Goal: Find specific page/section: Find specific page/section

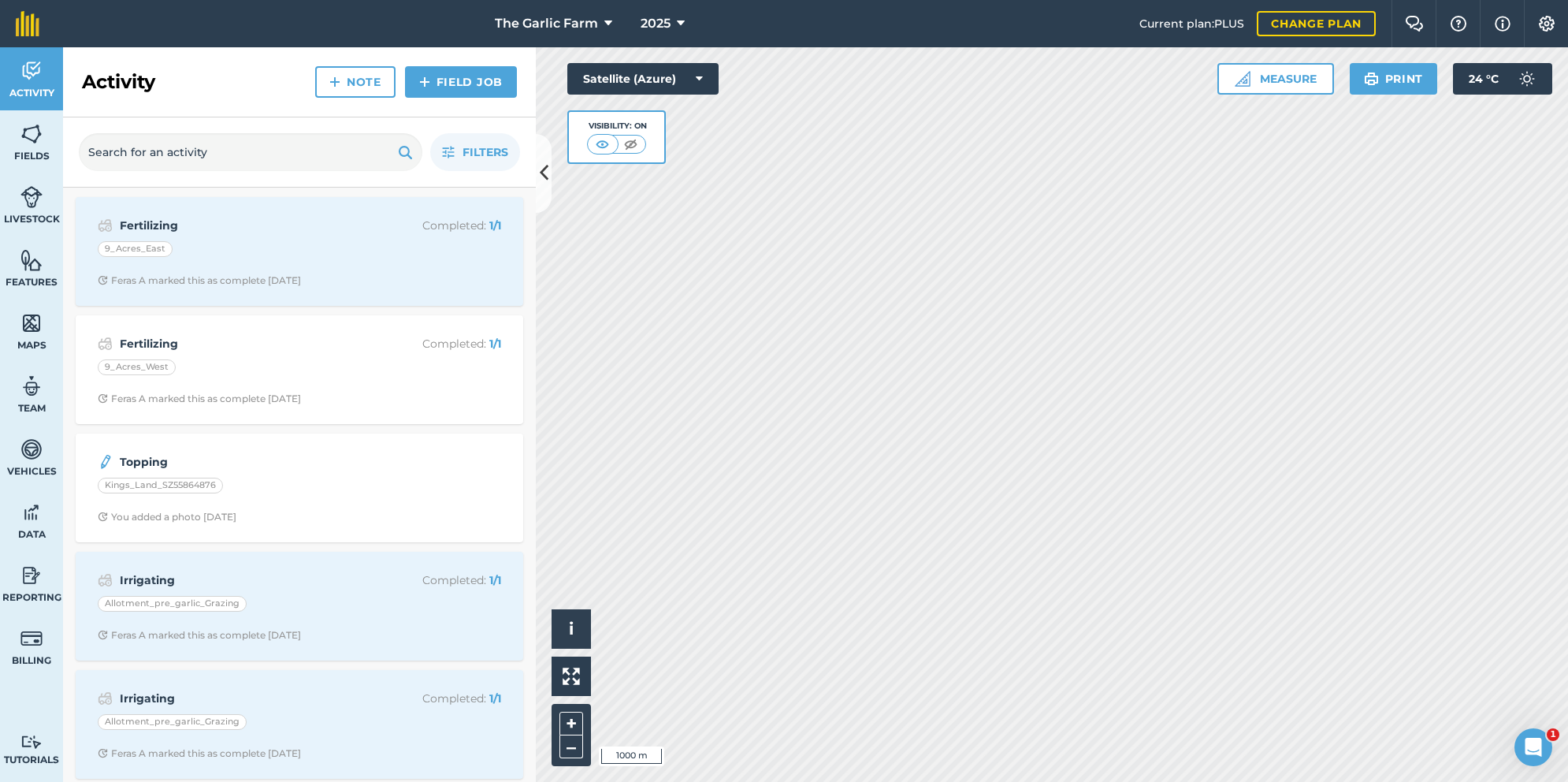
click at [22, 193] on img at bounding box center [31, 197] width 22 height 24
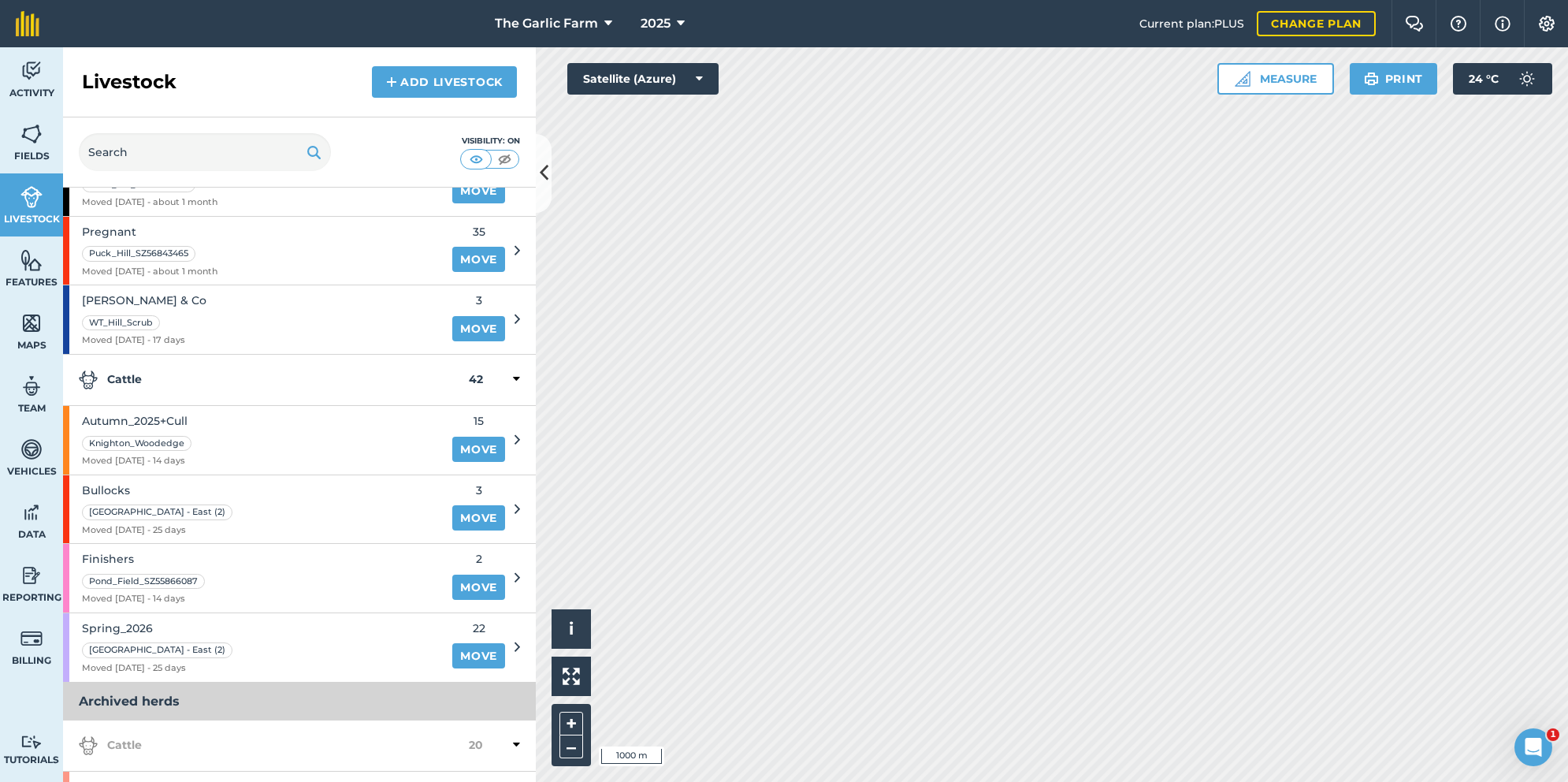
scroll to position [152, 0]
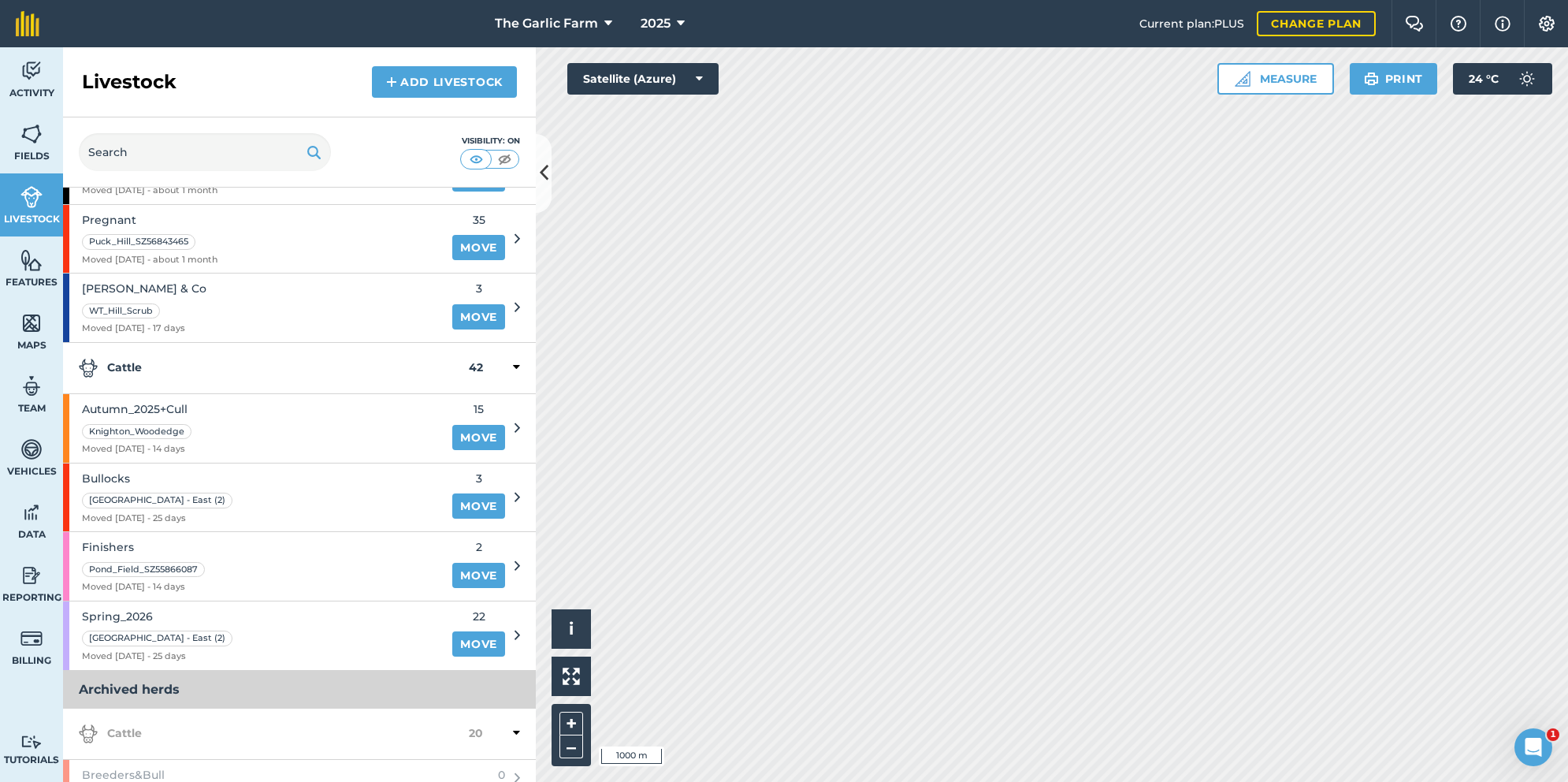
click at [344, 631] on div "Spring_2026 [GEOGRAPHIC_DATA] - East (2) Moved [DATE] - 25 days" at bounding box center [253, 636] width 380 height 69
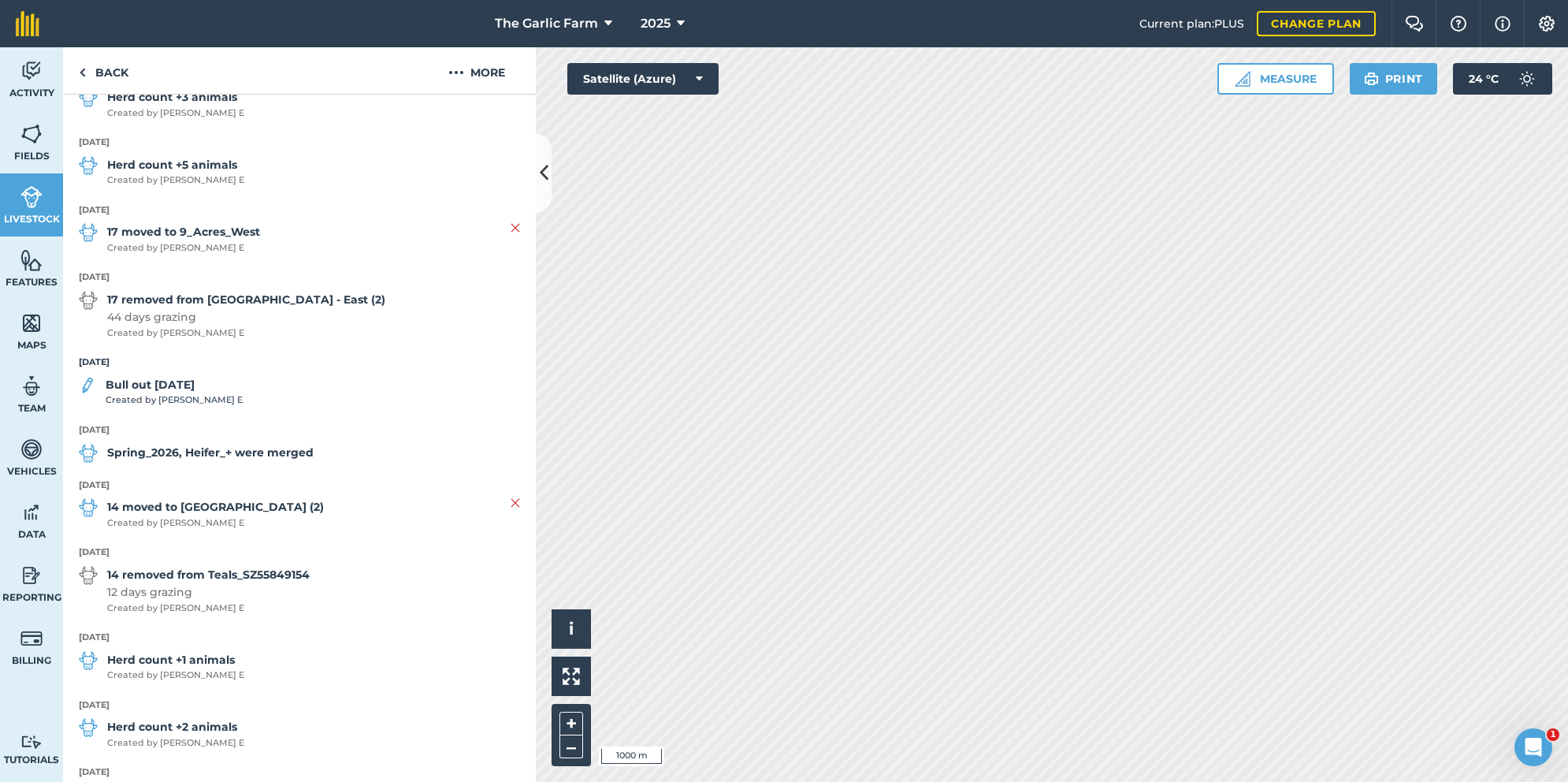
scroll to position [958, 0]
